Goal: Find specific page/section: Find specific page/section

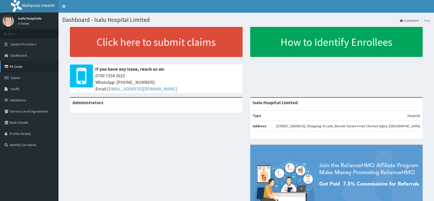
click at [16, 63] on link "PA Code" at bounding box center [29, 66] width 58 height 11
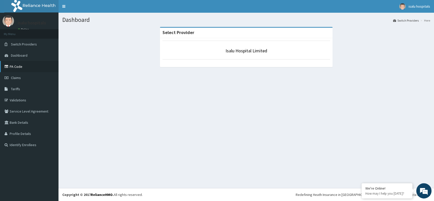
click at [23, 66] on link "PA Code" at bounding box center [29, 66] width 58 height 11
click at [22, 66] on link "PA Code" at bounding box center [29, 66] width 58 height 11
click at [18, 68] on link "PA Code" at bounding box center [29, 66] width 58 height 11
click at [9, 66] on icon at bounding box center [7, 67] width 5 height 4
click at [18, 67] on link "PA Code" at bounding box center [29, 66] width 58 height 11
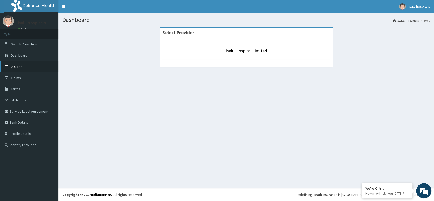
click at [15, 68] on link "PA Code" at bounding box center [29, 66] width 58 height 11
click at [22, 67] on link "PA Code" at bounding box center [29, 66] width 58 height 11
